Goal: Communication & Community: Answer question/provide support

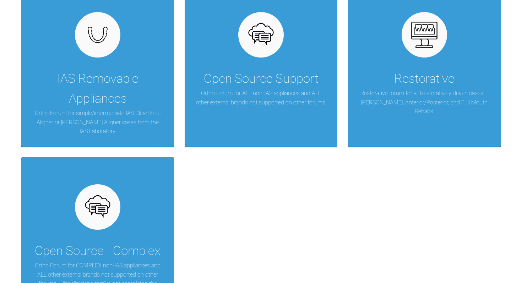
scroll to position [139, 0]
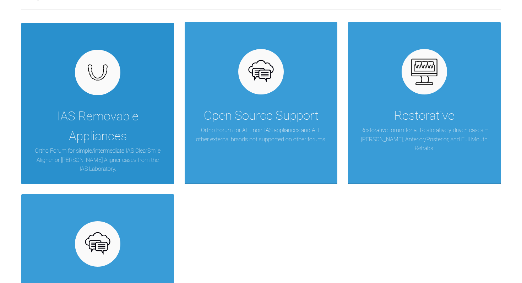
click at [60, 106] on div "IAS Removable Appliances" at bounding box center [97, 126] width 131 height 40
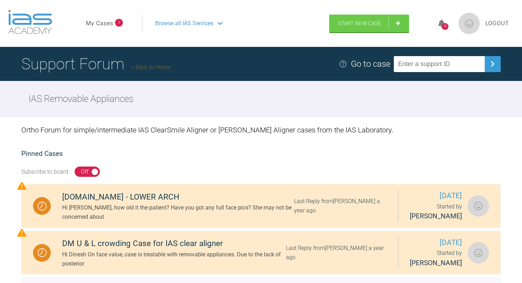
click at [112, 22] on link "My Cases" at bounding box center [99, 23] width 27 height 9
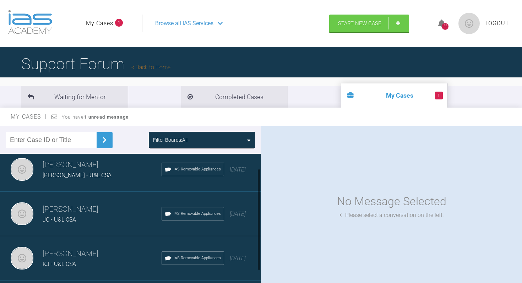
scroll to position [4, 0]
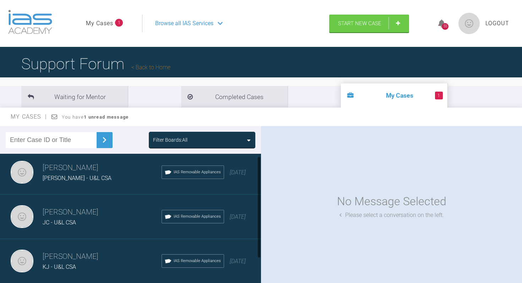
click at [103, 175] on div "[PERSON_NAME] - U&L CSA" at bounding box center [102, 178] width 119 height 9
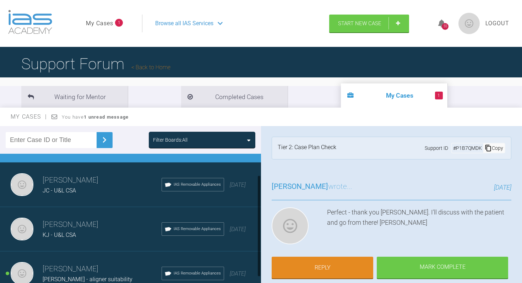
scroll to position [43, 0]
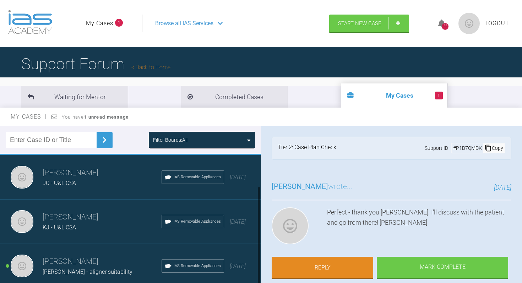
click at [94, 268] on span "[PERSON_NAME] - aligner suitability" at bounding box center [88, 271] width 90 height 7
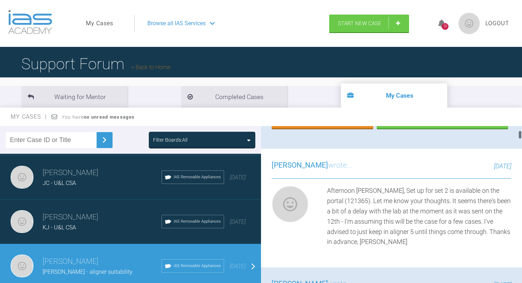
scroll to position [154, 0]
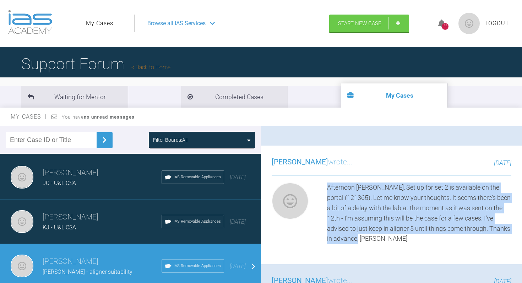
drag, startPoint x: 382, startPoint y: 238, endPoint x: 327, endPoint y: 186, distance: 75.1
click at [327, 186] on div "Afternoon [PERSON_NAME], Set up for set 2 is available on the portal (121365). …" at bounding box center [419, 212] width 184 height 61
copy div "Afternoon [PERSON_NAME], Set up for set 2 is available on the portal (121365). …"
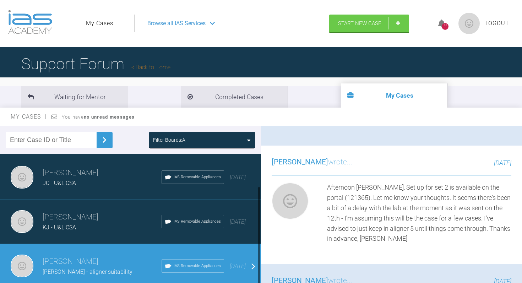
click at [95, 223] on div "KJ - U&L CSA" at bounding box center [102, 227] width 119 height 9
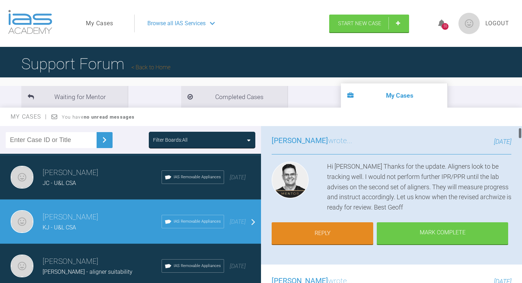
scroll to position [0, 0]
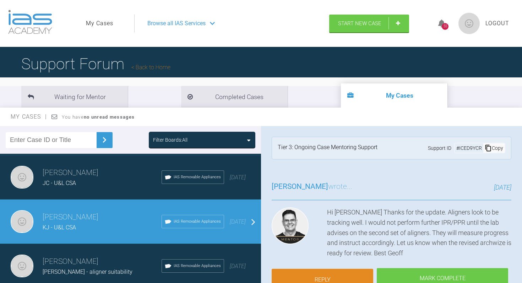
click at [339, 273] on link "Reply" at bounding box center [323, 280] width 102 height 22
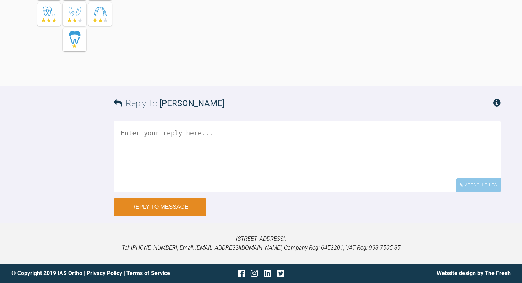
scroll to position [3174, 0]
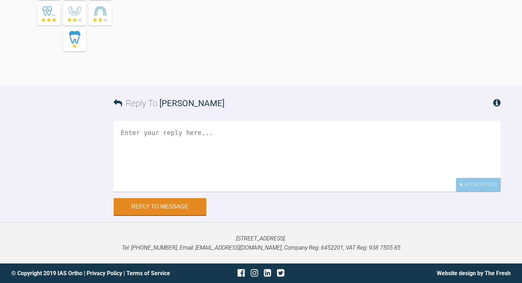
click at [187, 168] on textarea at bounding box center [307, 156] width 387 height 71
paste textarea "Afternoon [PERSON_NAME], Set up for set 2 is available on the portal (121365). …"
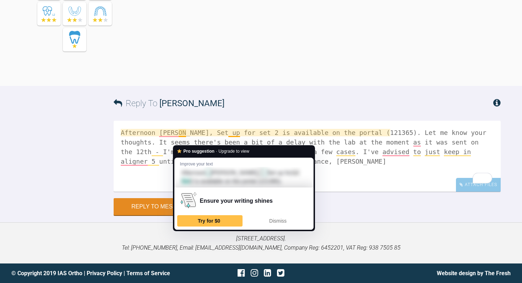
click at [187, 141] on textarea "Afternoon [PERSON_NAME], Set up for set 2 is available on the portal (121365). …" at bounding box center [307, 156] width 387 height 71
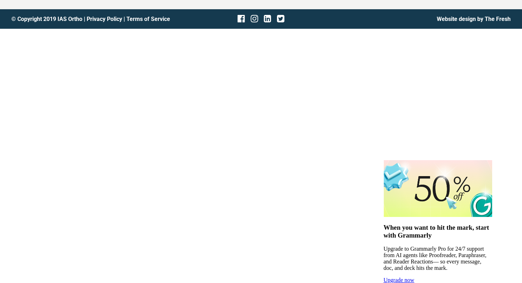
scroll to position [0, 0]
drag, startPoint x: 296, startPoint y: 160, endPoint x: 316, endPoint y: 160, distance: 20.2
paste textarea "121854"
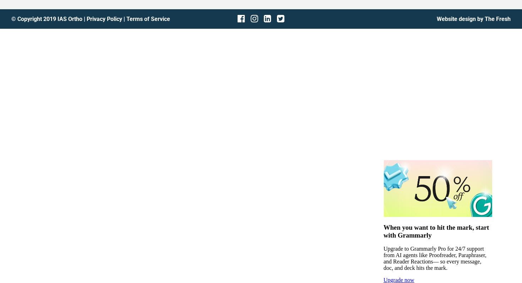
scroll to position [3161, 0]
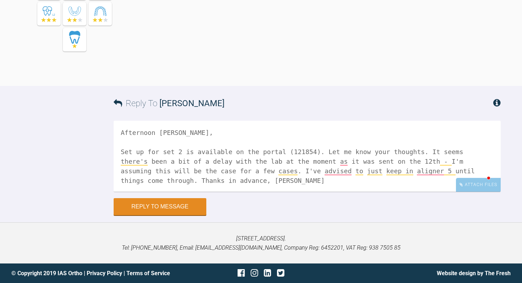
click at [433, 172] on textarea "Afternoon [PERSON_NAME], Set up for set 2 is available on the portal (121854). …" at bounding box center [307, 156] width 387 height 71
drag, startPoint x: 433, startPoint y: 171, endPoint x: 303, endPoint y: 193, distance: 131.4
click at [303, 192] on textarea "Afternoon [PERSON_NAME], Set up for set 2 is available on the portal (121854). …" at bounding box center [307, 156] width 387 height 71
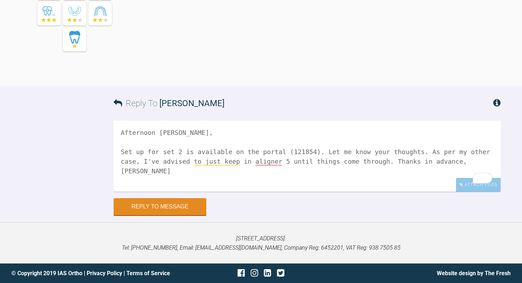
click at [390, 184] on textarea "Afternoon [PERSON_NAME], Set up for set 2 is available on the portal (121854). …" at bounding box center [307, 156] width 387 height 71
click at [136, 184] on textarea "Afternoon [PERSON_NAME], Set up for set 2 is available on the portal (121854). …" at bounding box center [307, 156] width 387 height 71
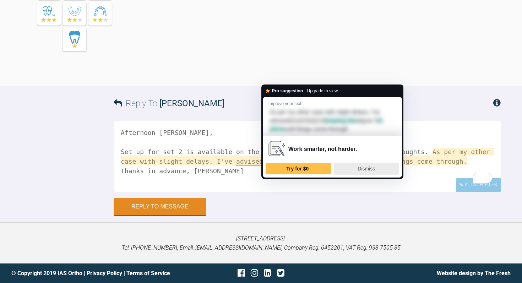
click at [365, 166] on span "Dismiss" at bounding box center [365, 169] width 17 height 6
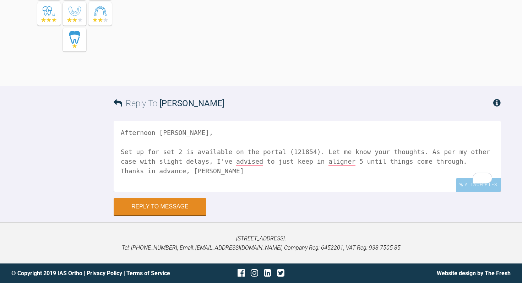
click at [120, 192] on textarea "Afternoon [PERSON_NAME], Set up for set 2 is available on the portal (121854). …" at bounding box center [307, 156] width 387 height 71
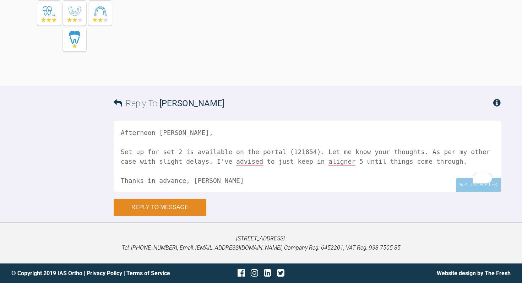
type textarea "Afternoon [PERSON_NAME], Set up for set 2 is available on the portal (121854). …"
click at [152, 216] on button "Reply to Message" at bounding box center [160, 207] width 93 height 17
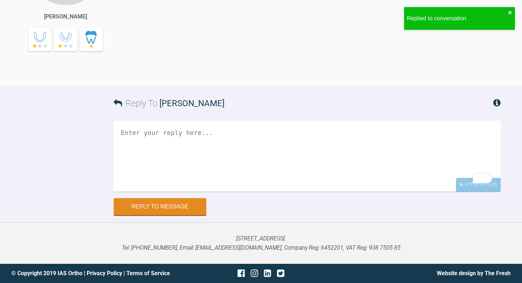
scroll to position [3365, 0]
